Goal: Check status

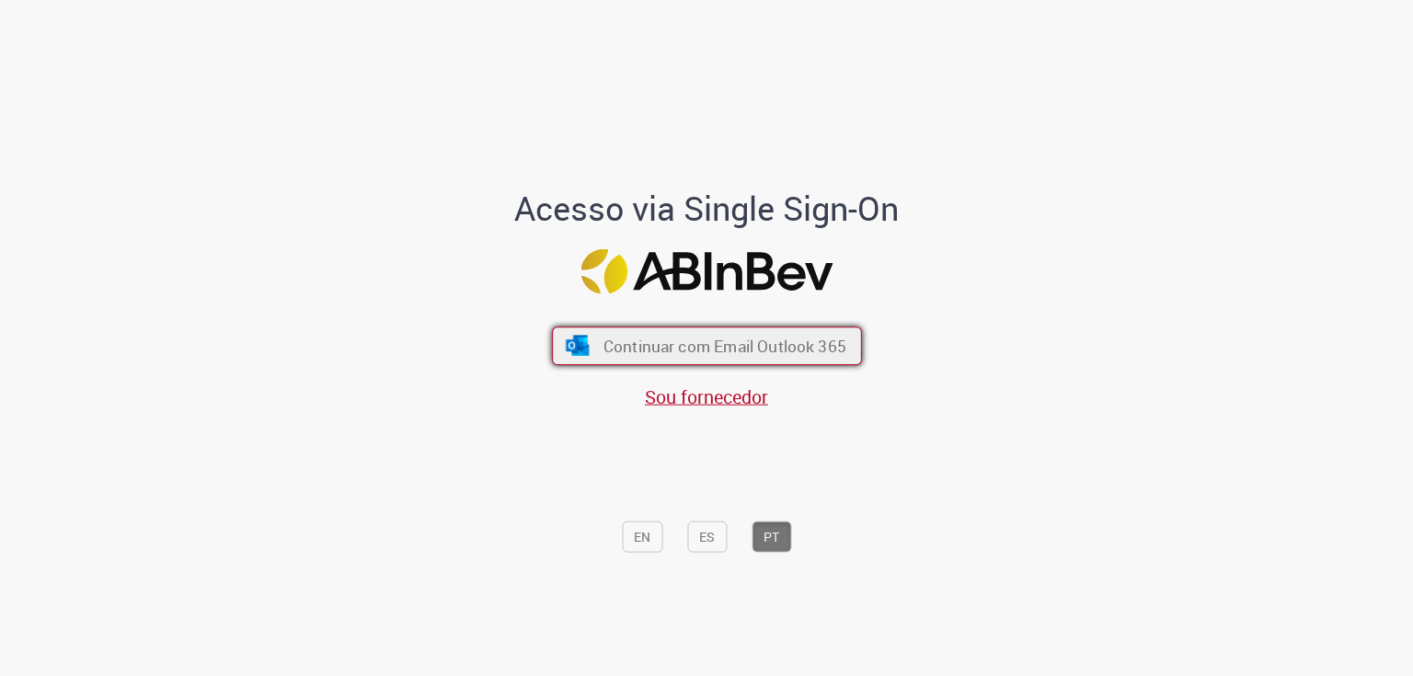
click at [568, 346] on img "submit" at bounding box center [577, 346] width 27 height 20
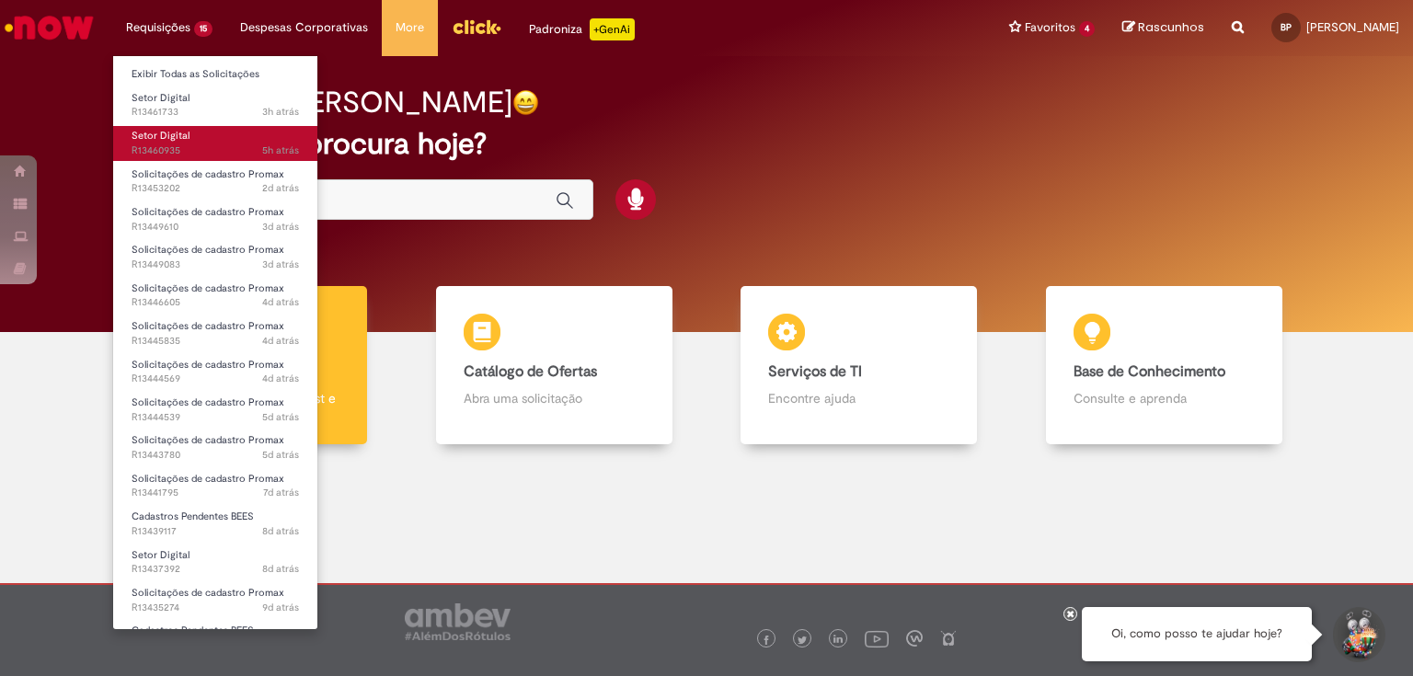
click at [213, 146] on span "5h atrás 5 horas atrás R13460935" at bounding box center [215, 150] width 167 height 15
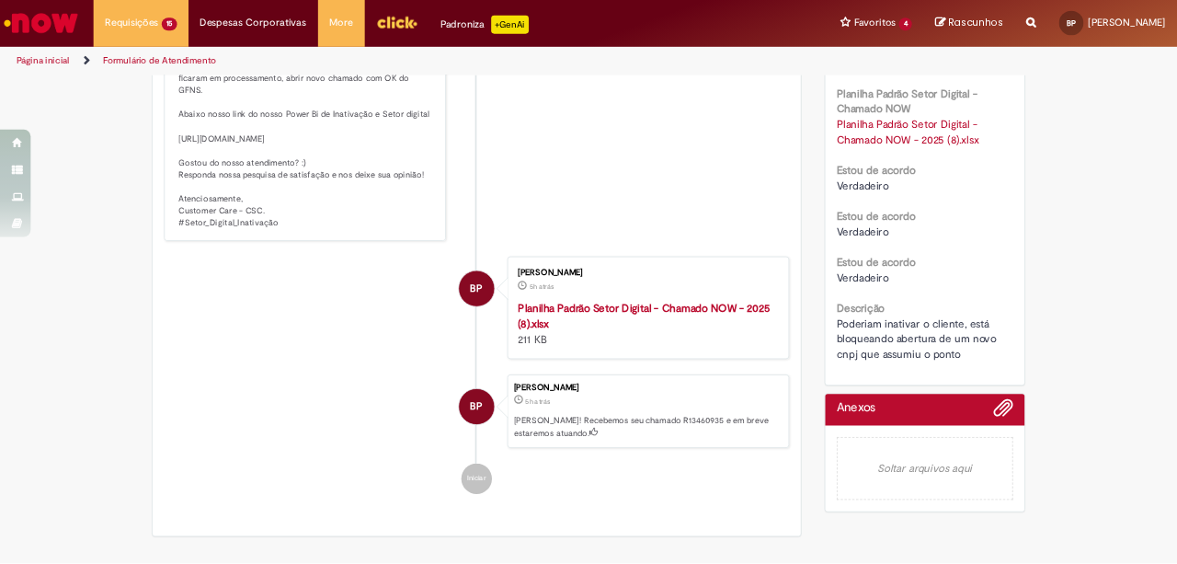
scroll to position [368, 0]
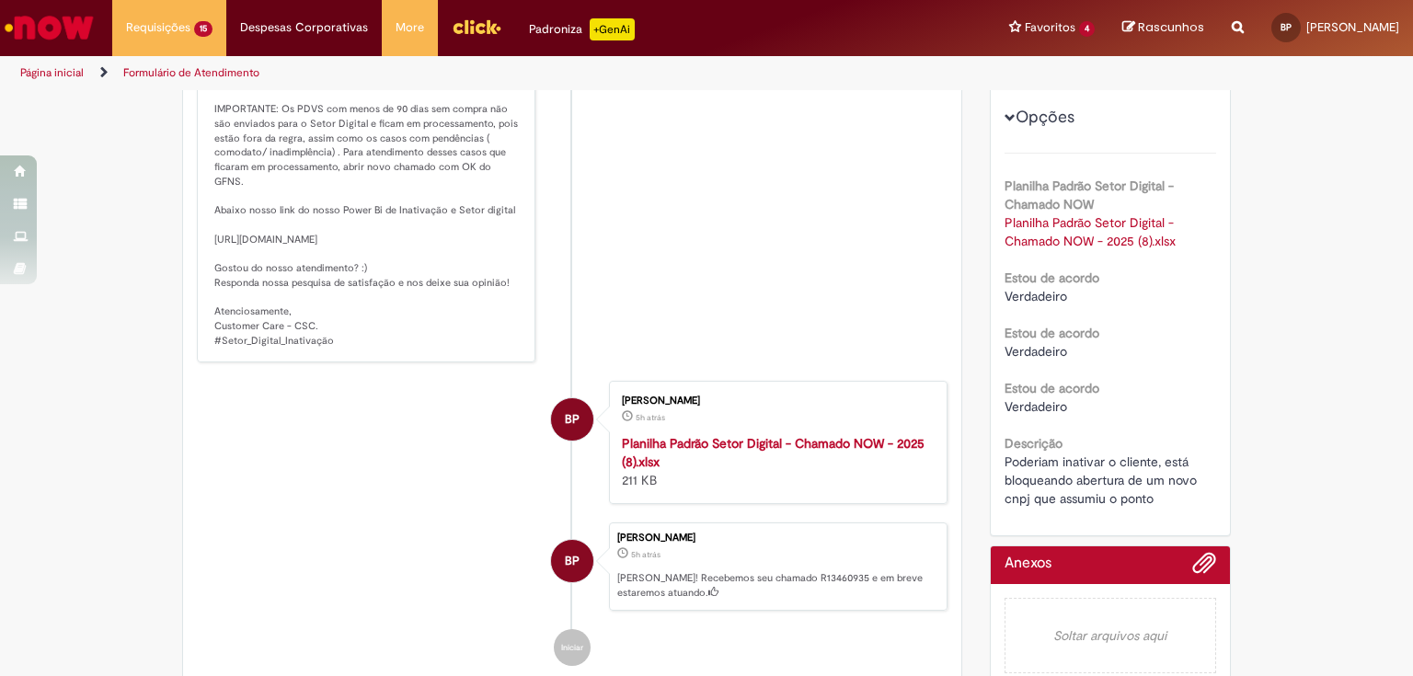
click at [457, 262] on p "Olá, Sua solicitação foi atendida e as atualizações no PROMAX estarão disponíve…" at bounding box center [367, 188] width 306 height 317
click at [793, 451] on strong "Planilha Padrão Setor Digital - Chamado NOW - 2025 (8).xlsx" at bounding box center [773, 452] width 303 height 35
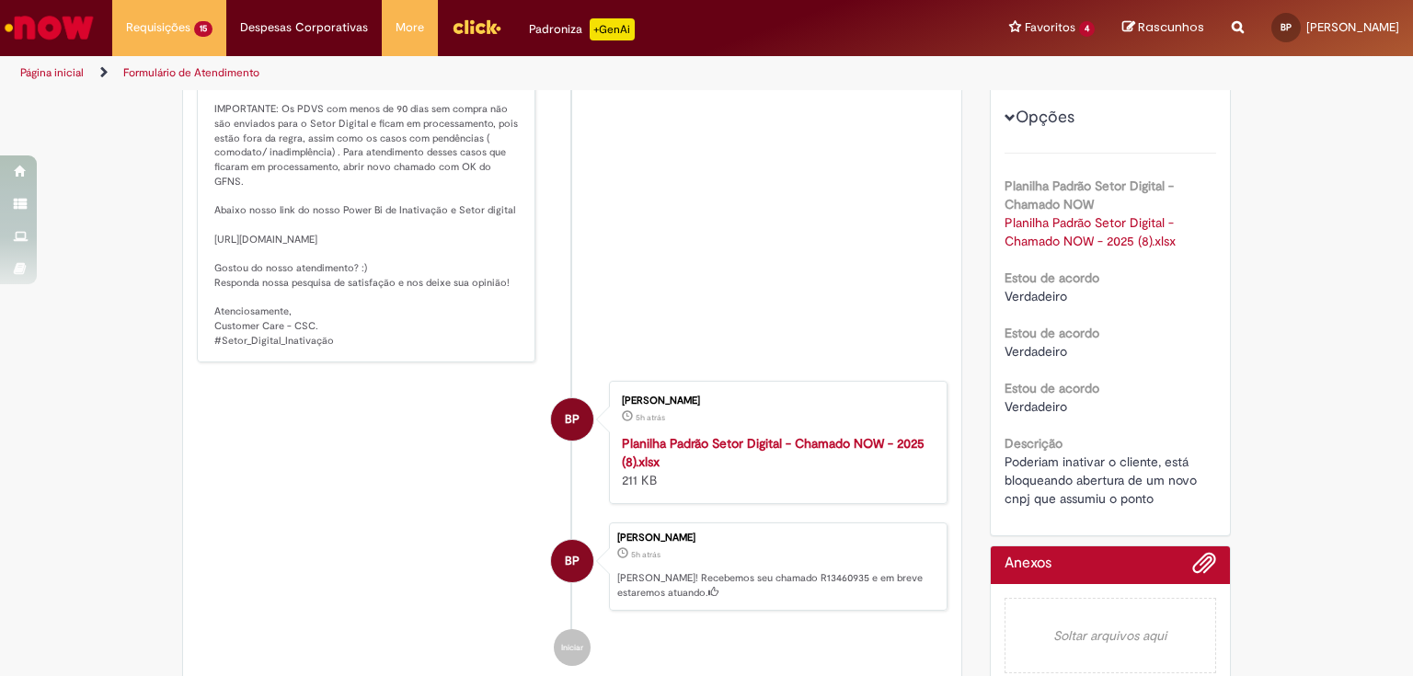
click at [441, 496] on li "BP [PERSON_NAME] 5h atrás 5 horas atrás Planilha Padrão Setor Digital - Chamado…" at bounding box center [572, 442] width 750 height 123
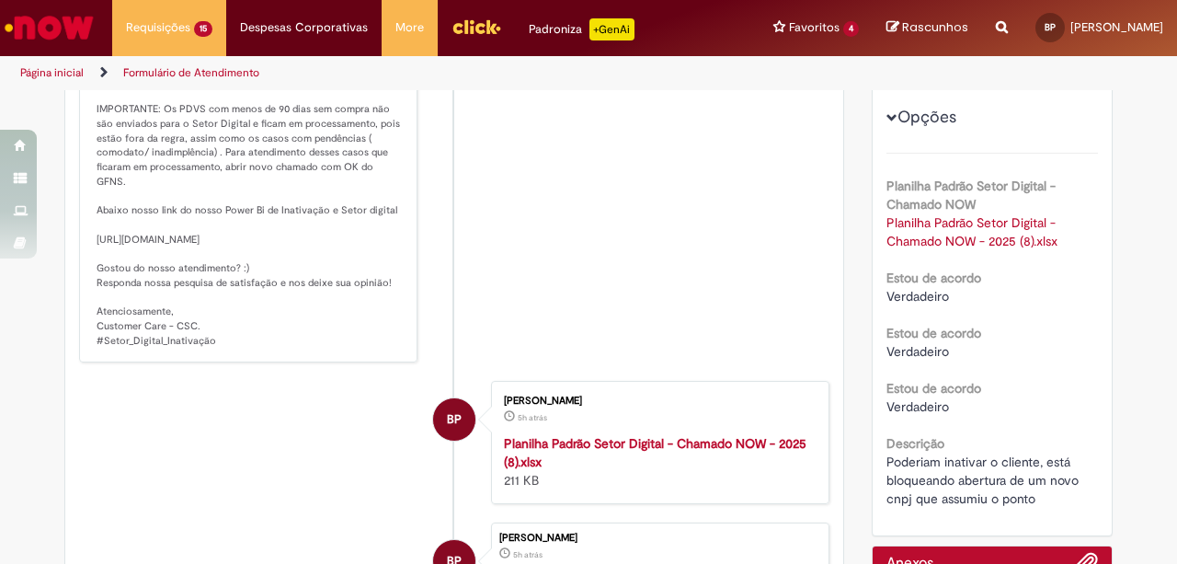
scroll to position [245, 0]
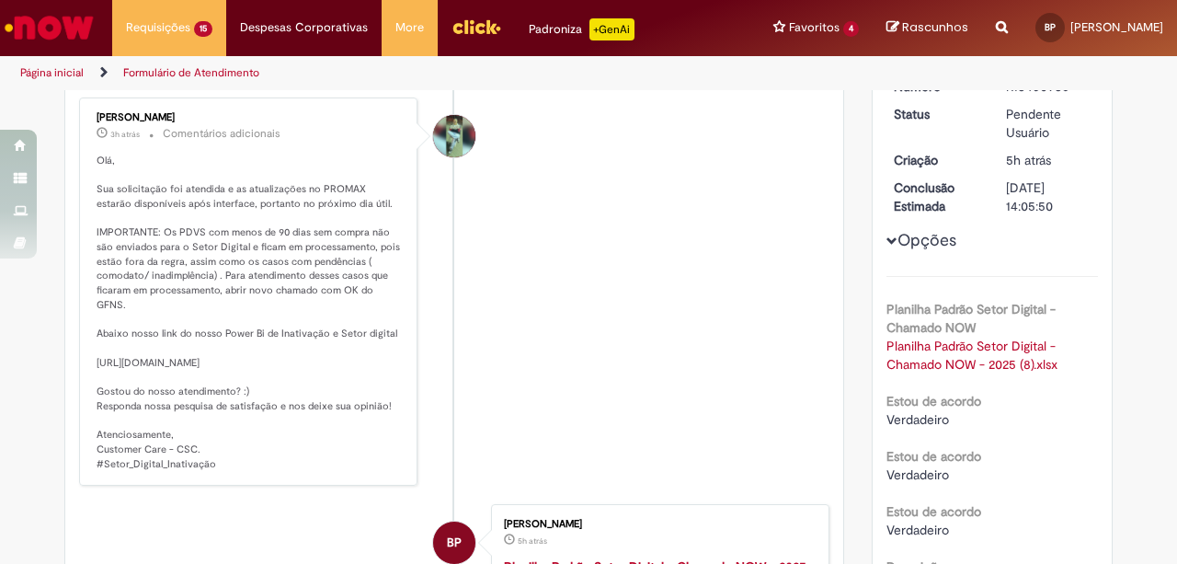
click at [224, 409] on p "Olá, Sua solicitação foi atendida e as atualizações no PROMAX estarão disponíve…" at bounding box center [250, 312] width 306 height 317
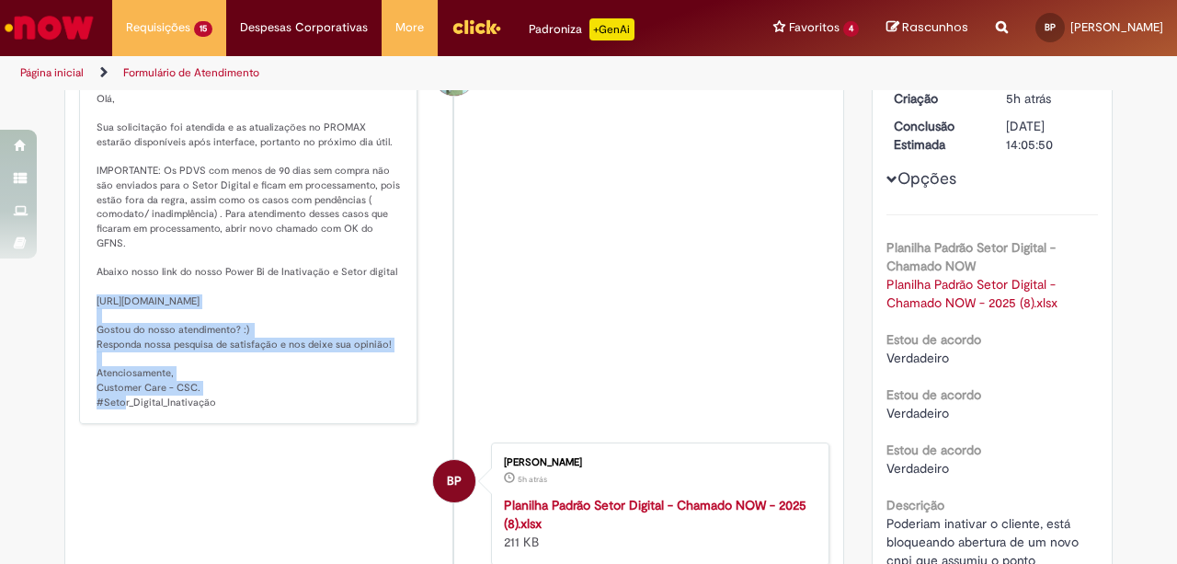
drag, startPoint x: 81, startPoint y: 280, endPoint x: 384, endPoint y: 313, distance: 305.2
click at [384, 313] on div "[PERSON_NAME] 3h atrás 3 horas atrás Comentários adicionais" at bounding box center [248, 230] width 327 height 378
copy p "[URL][DOMAIN_NAME]"
click at [956, 303] on link "Planilha Padrão Setor Digital - Chamado NOW - 2025 (8).xlsx" at bounding box center [973, 293] width 173 height 35
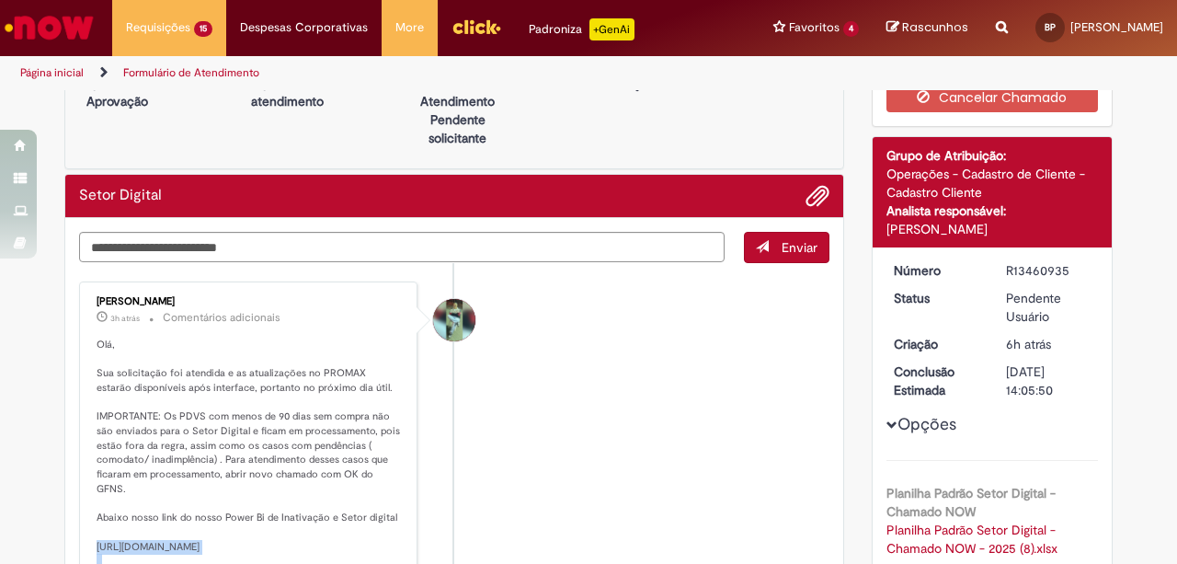
scroll to position [0, 0]
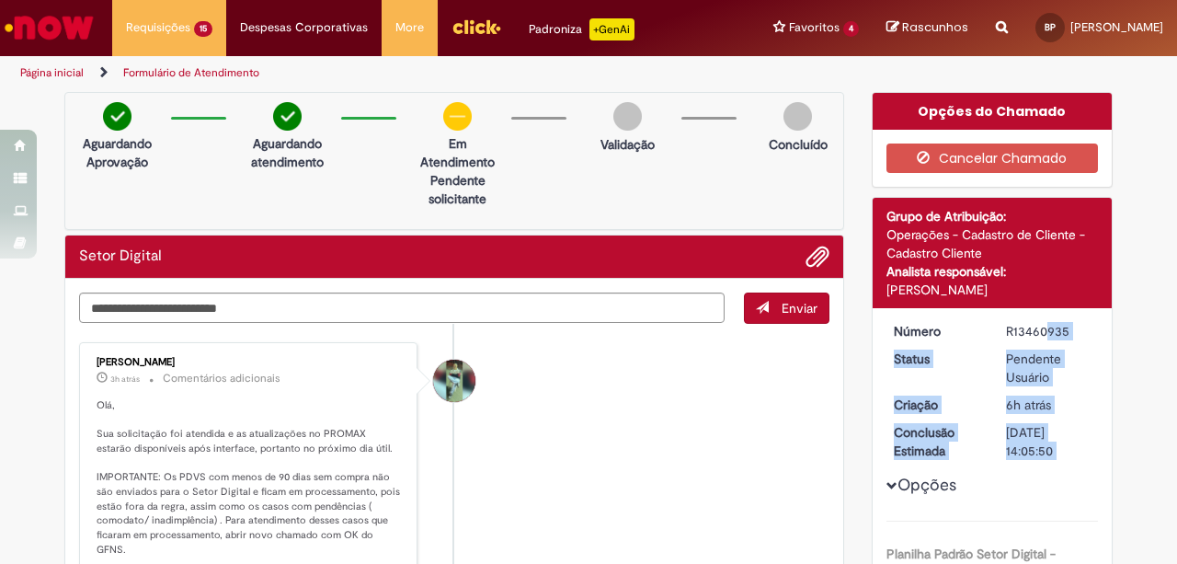
drag, startPoint x: 1001, startPoint y: 327, endPoint x: 1074, endPoint y: 317, distance: 73.4
copy div "R13460935 Status Pendente Usuário Criação 6h atrás 6 horas atrás Conclusão Esti…"
click at [999, 322] on dd "R13460935" at bounding box center [1048, 331] width 113 height 18
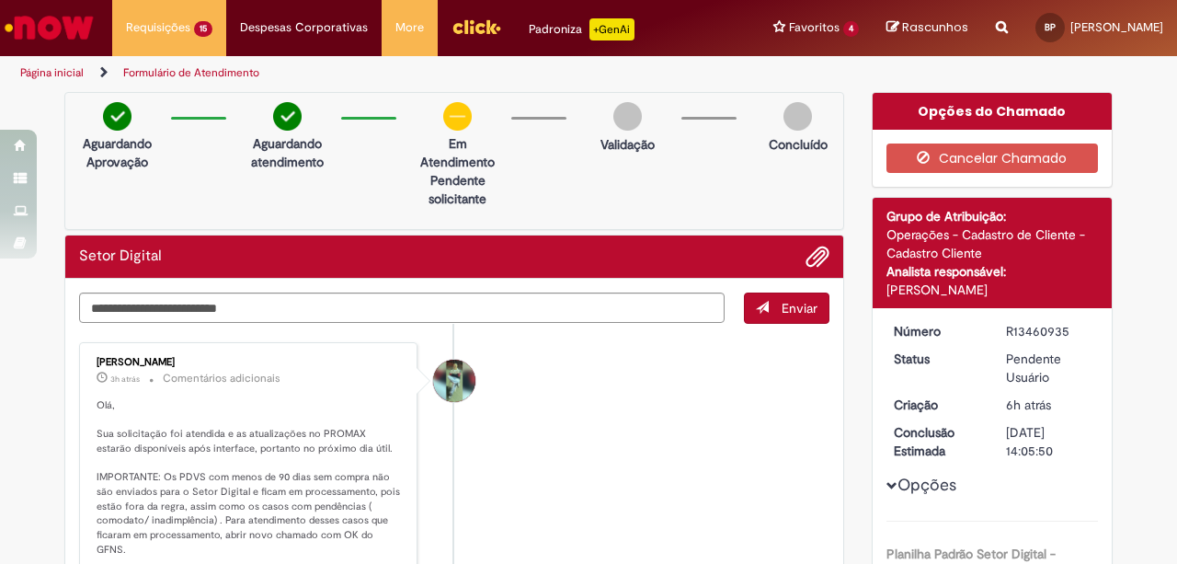
drag, startPoint x: 1002, startPoint y: 329, endPoint x: 1061, endPoint y: 329, distance: 58.9
click at [1061, 329] on div "R13460935" at bounding box center [1049, 331] width 86 height 18
copy div "R13460935"
